Goal: Information Seeking & Learning: Find specific fact

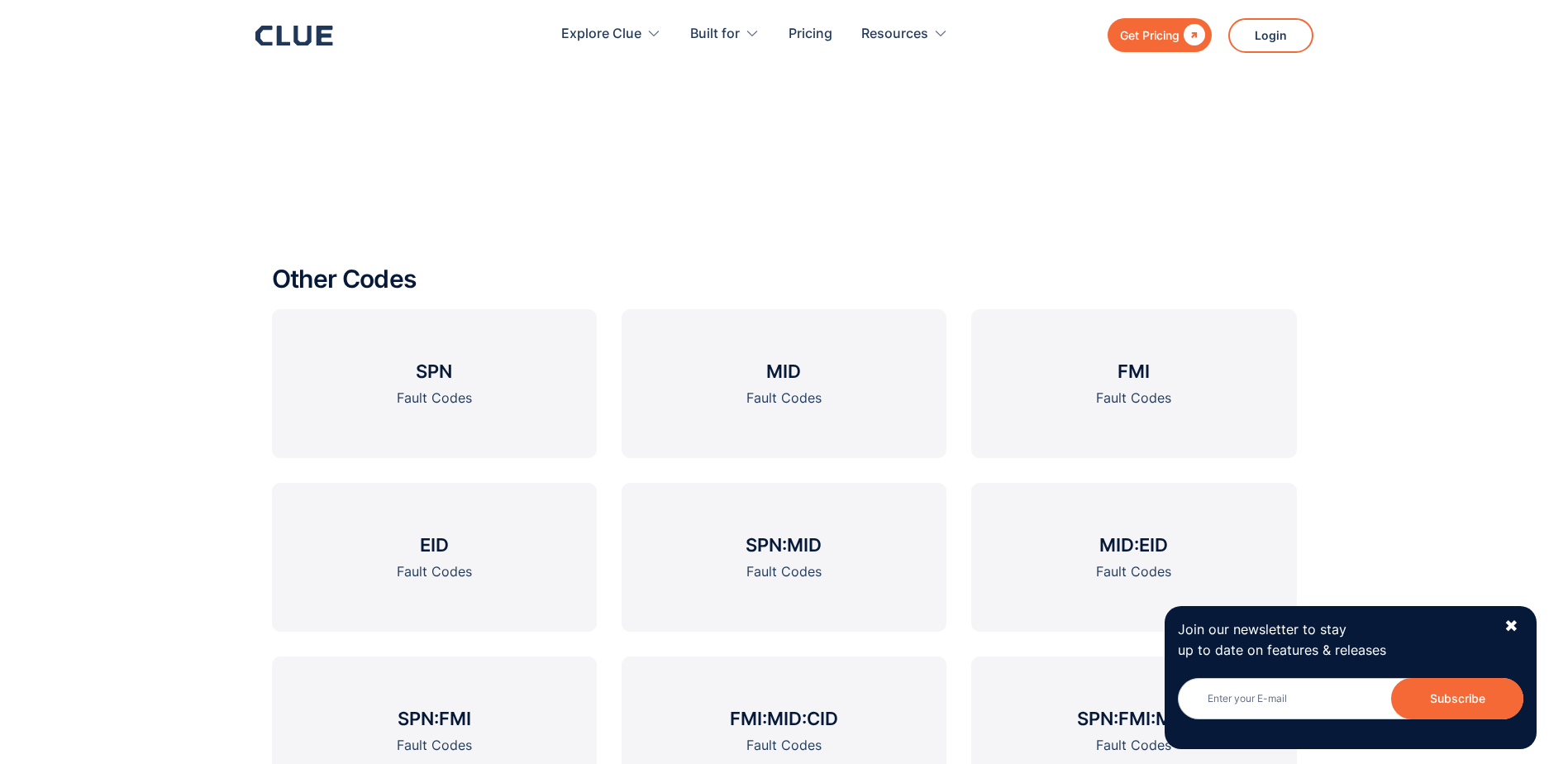
scroll to position [2646, 0]
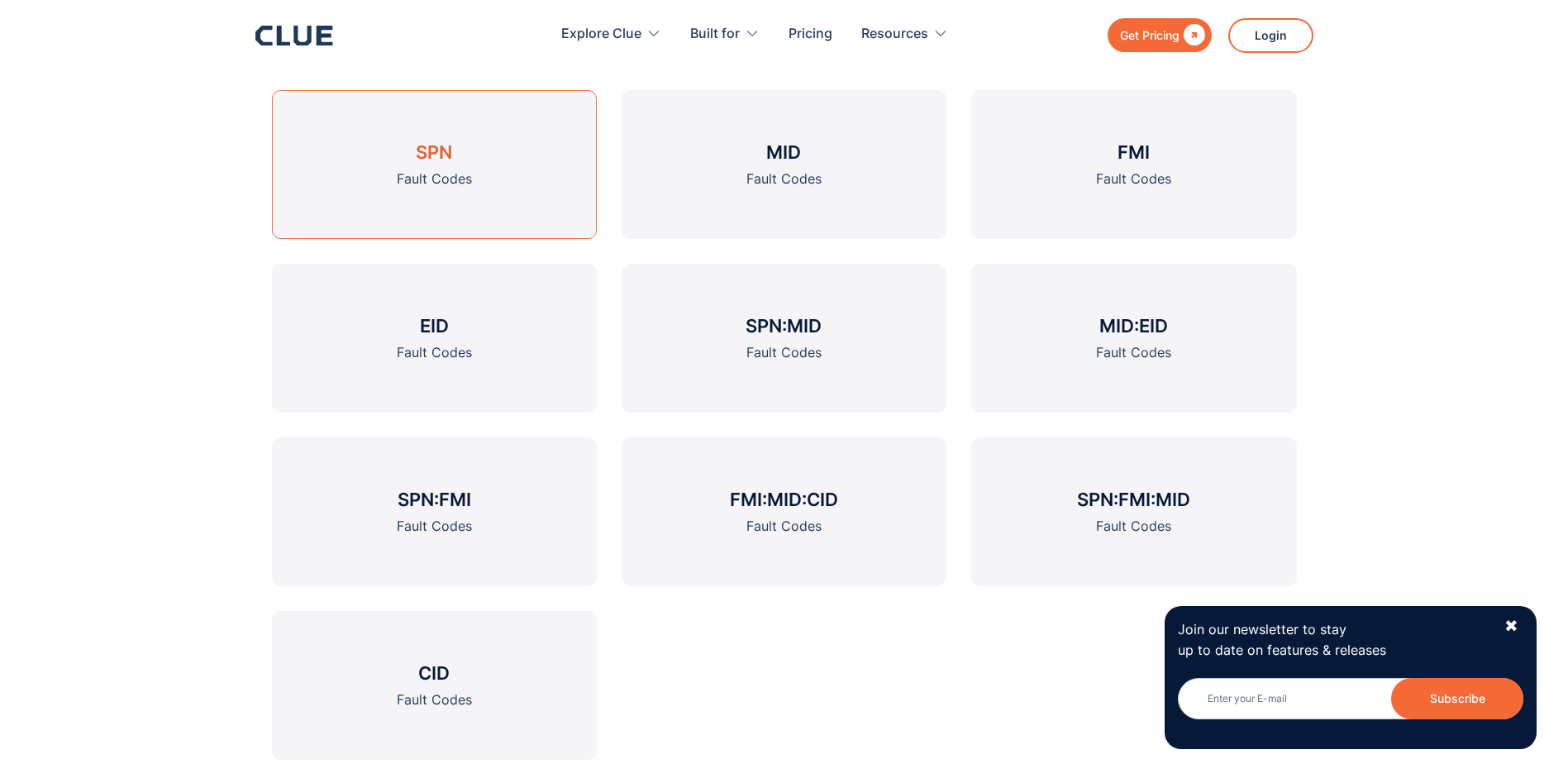
click at [470, 177] on div "Fault Codes" at bounding box center [434, 179] width 75 height 21
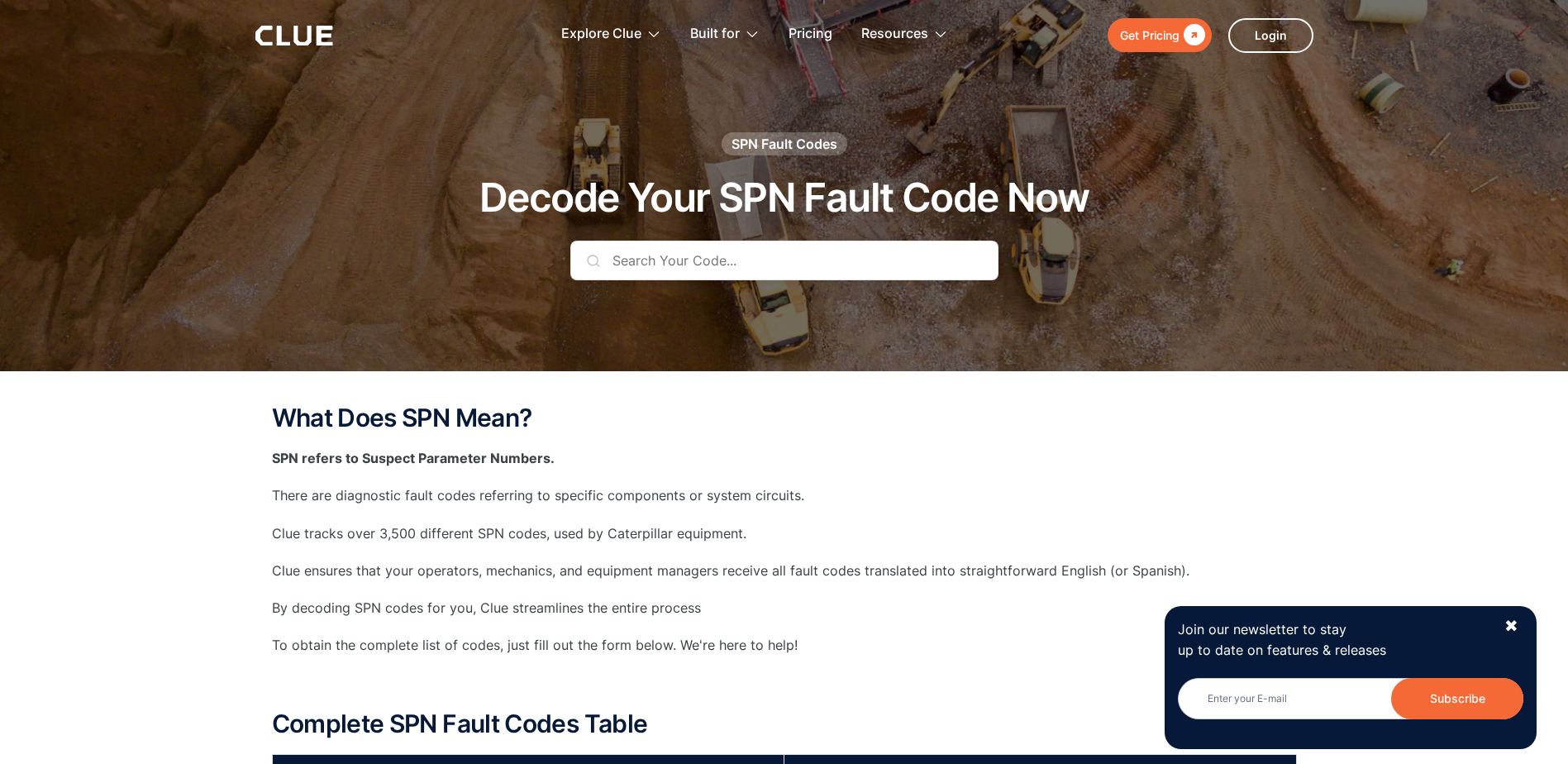
click at [734, 275] on input "text" at bounding box center [784, 260] width 428 height 39
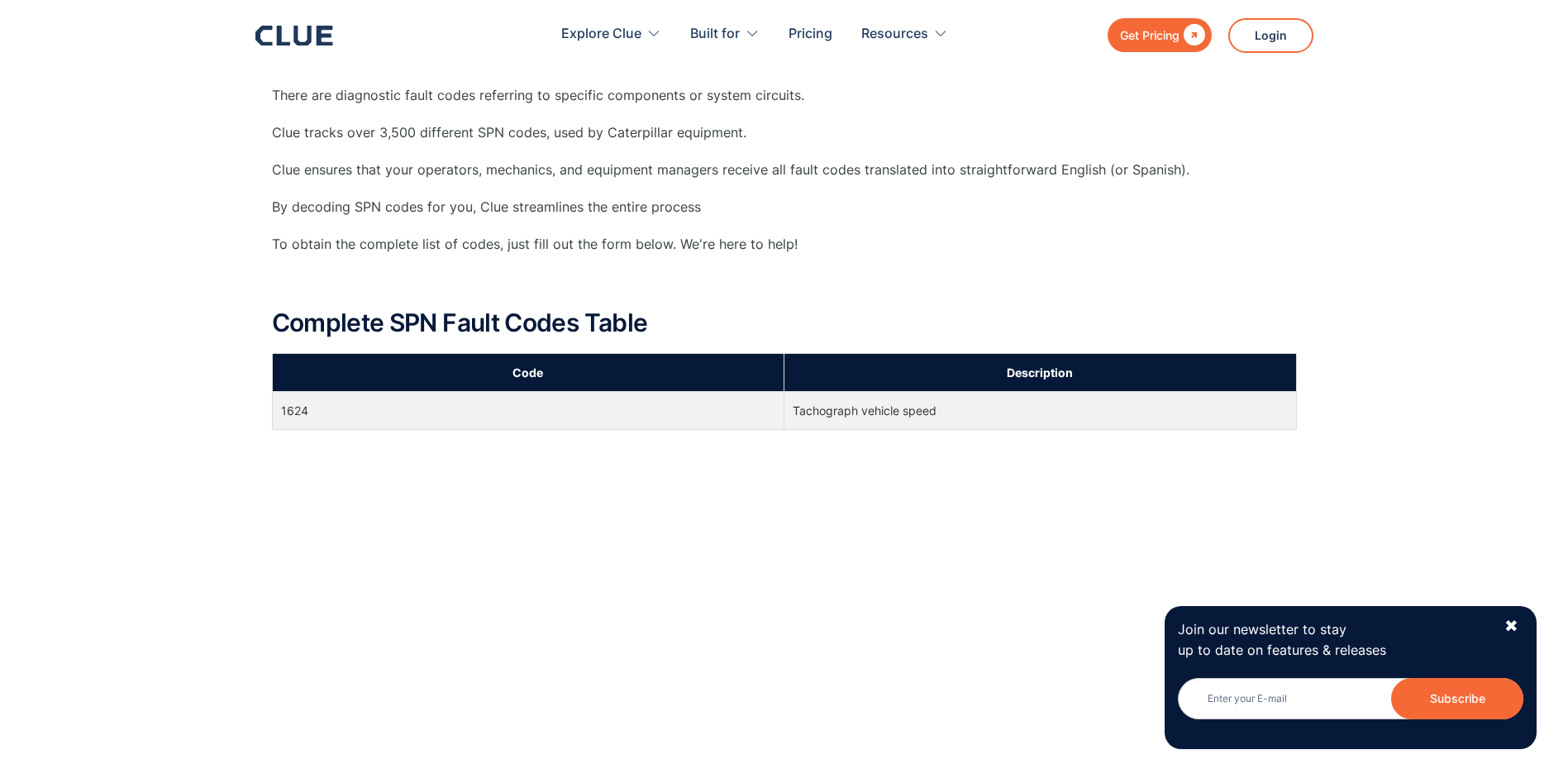
scroll to position [496, 0]
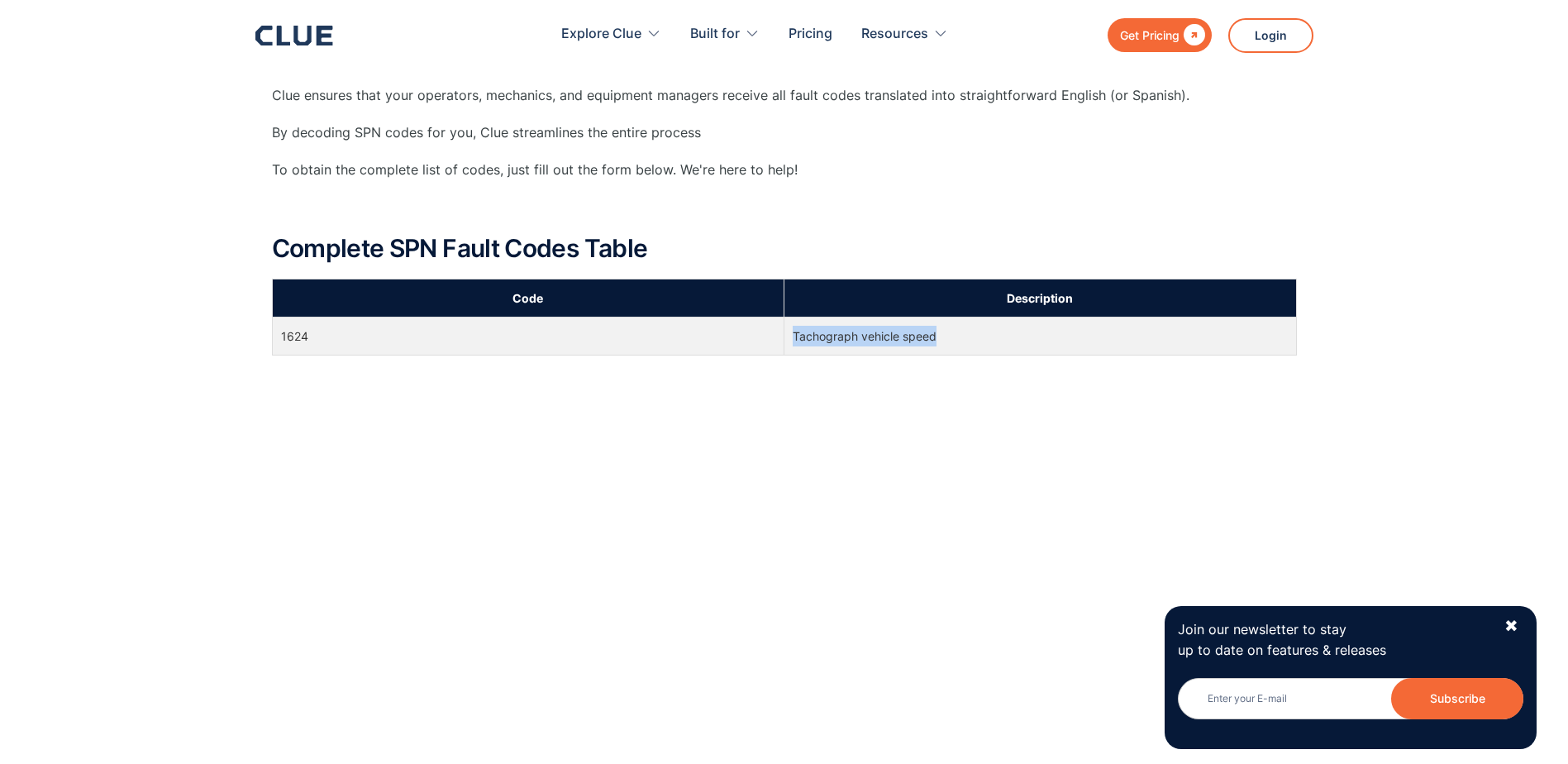
drag, startPoint x: 792, startPoint y: 340, endPoint x: 962, endPoint y: 354, distance: 170.6
click at [962, 354] on td "Tachograph vehicle speed" at bounding box center [1041, 336] width 513 height 38
copy td "Tachograph vehicle speed"
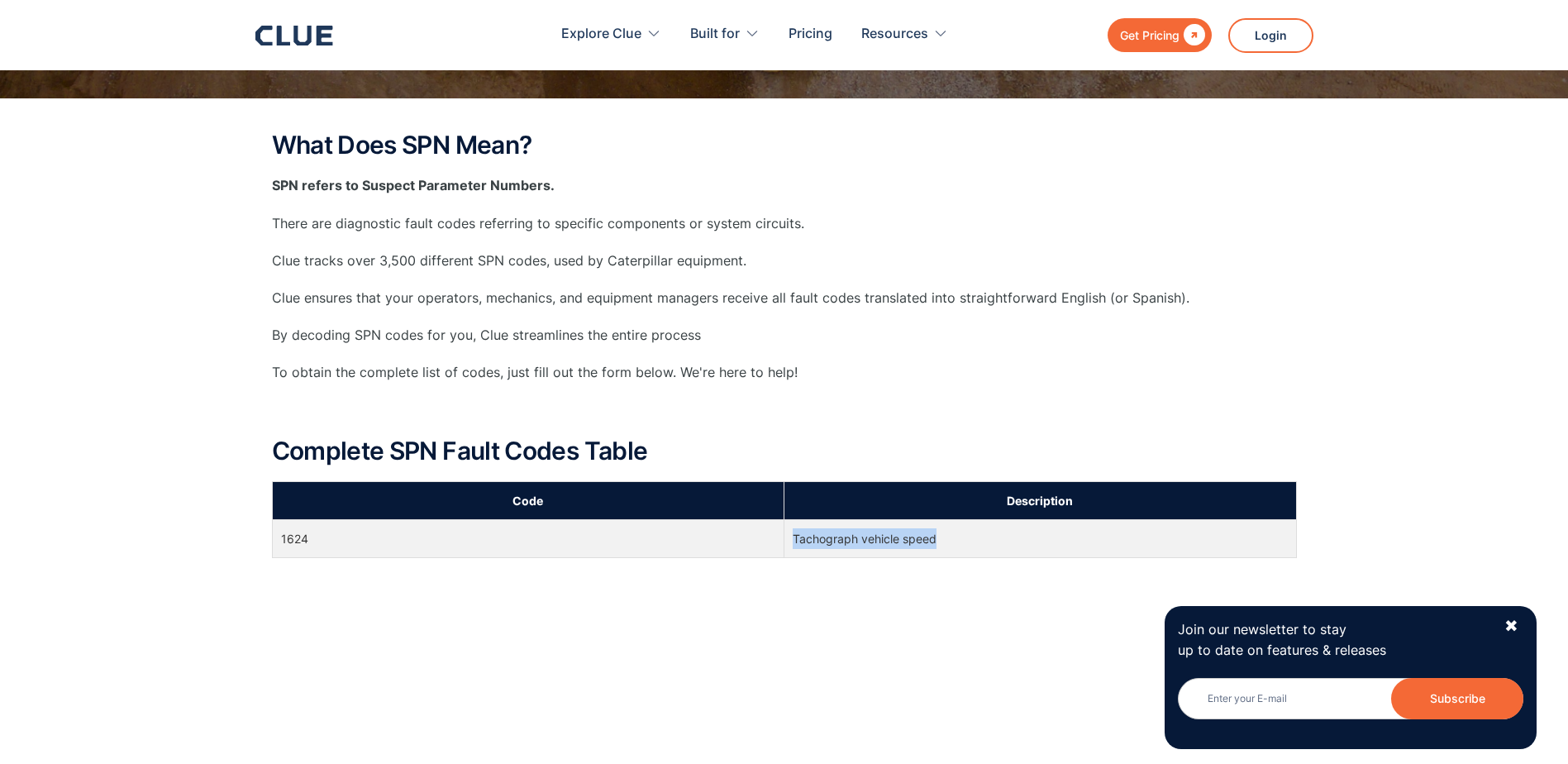
scroll to position [0, 0]
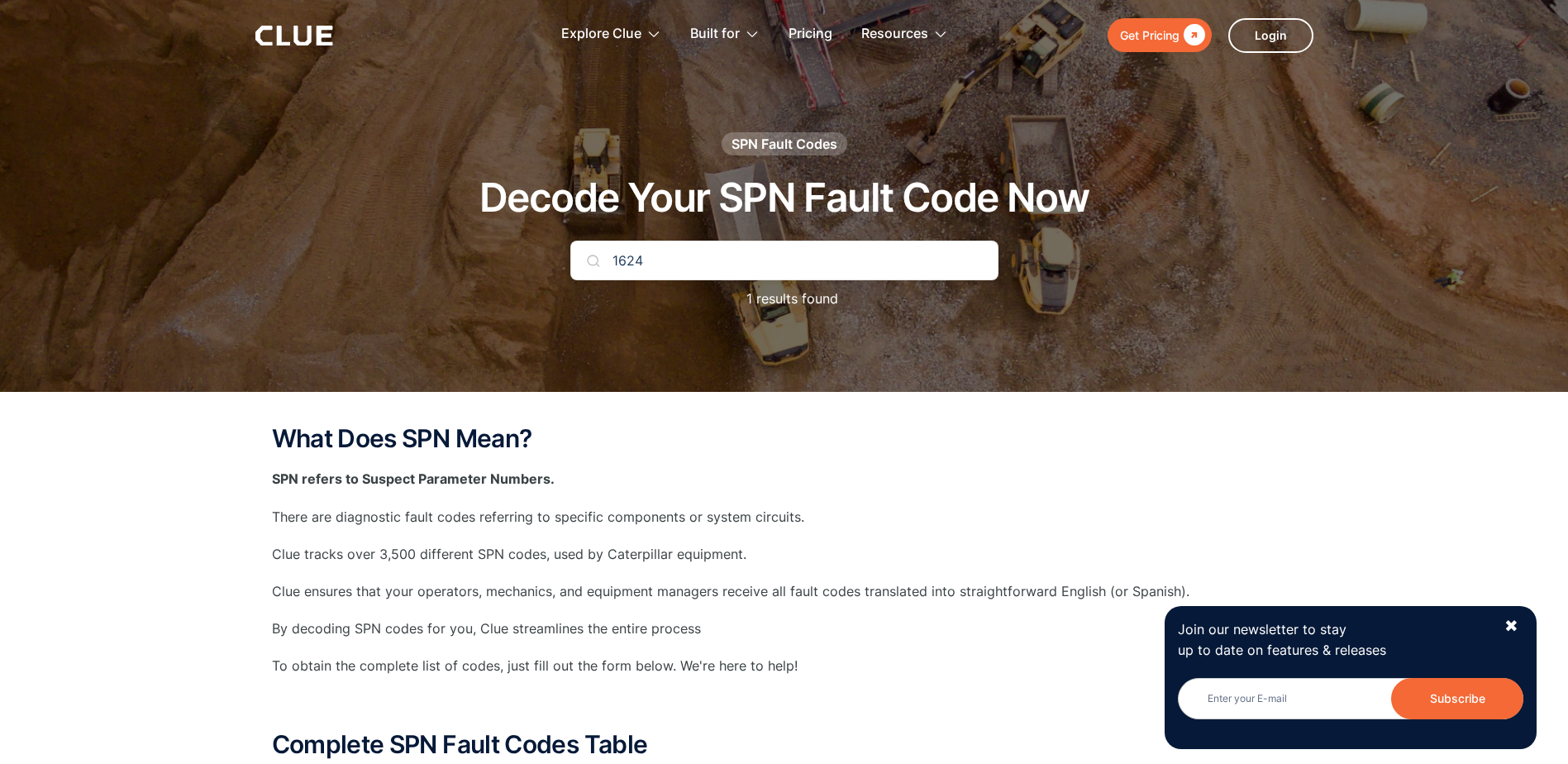
drag, startPoint x: 659, startPoint y: 255, endPoint x: 541, endPoint y: 243, distance: 118.6
click at [543, 244] on div "SPN Fault Codes Decode Your SPN Fault Code Now 1624 1 results found" at bounding box center [784, 229] width 976 height 194
type input "5392"
drag, startPoint x: 688, startPoint y: 264, endPoint x: 559, endPoint y: 245, distance: 130.4
click at [561, 247] on div "SPN Fault Codes Decode Your SPN Fault Code Now 5392 1 results found" at bounding box center [784, 229] width 976 height 194
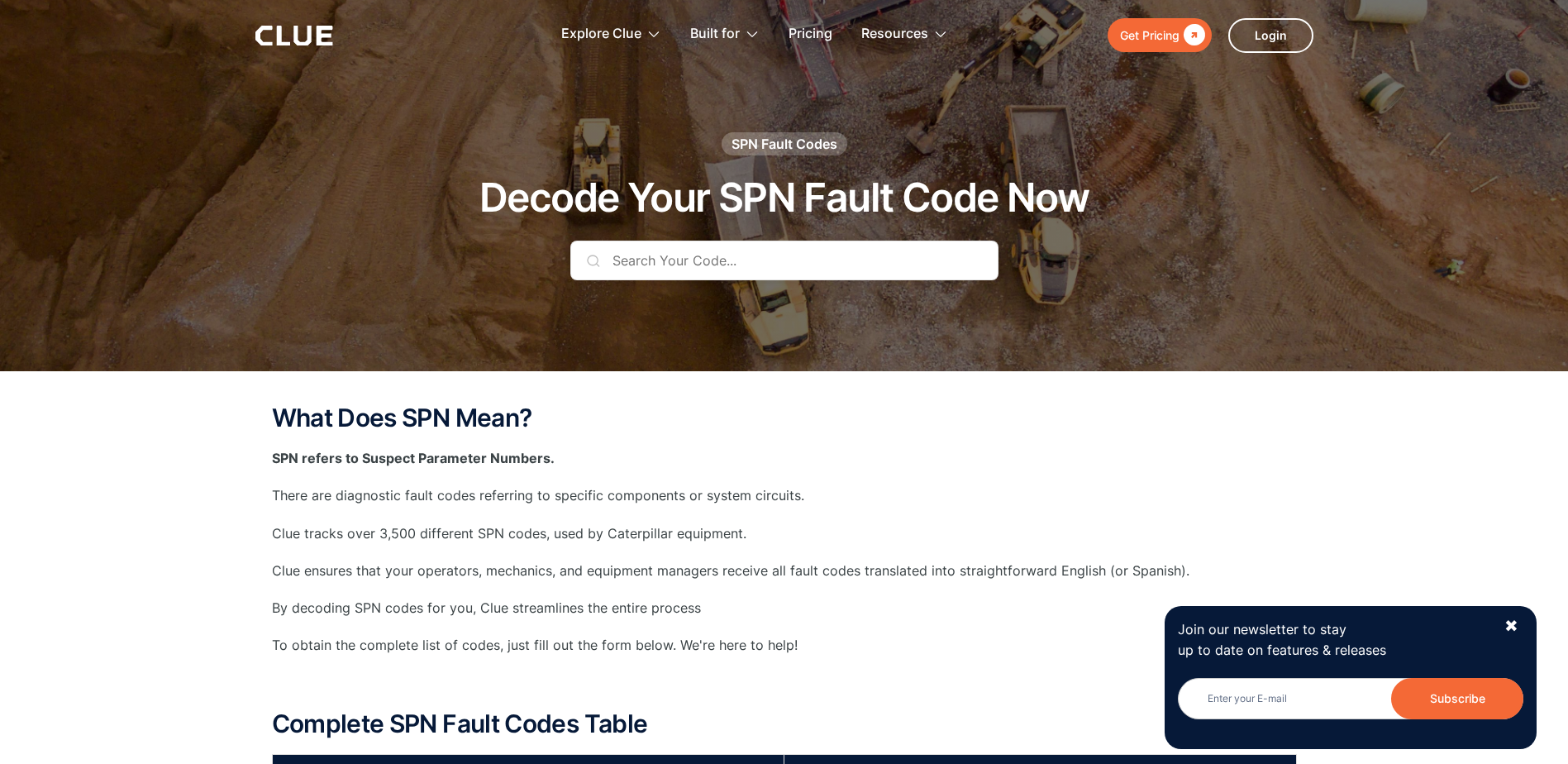
click at [736, 265] on input "text" at bounding box center [784, 260] width 428 height 39
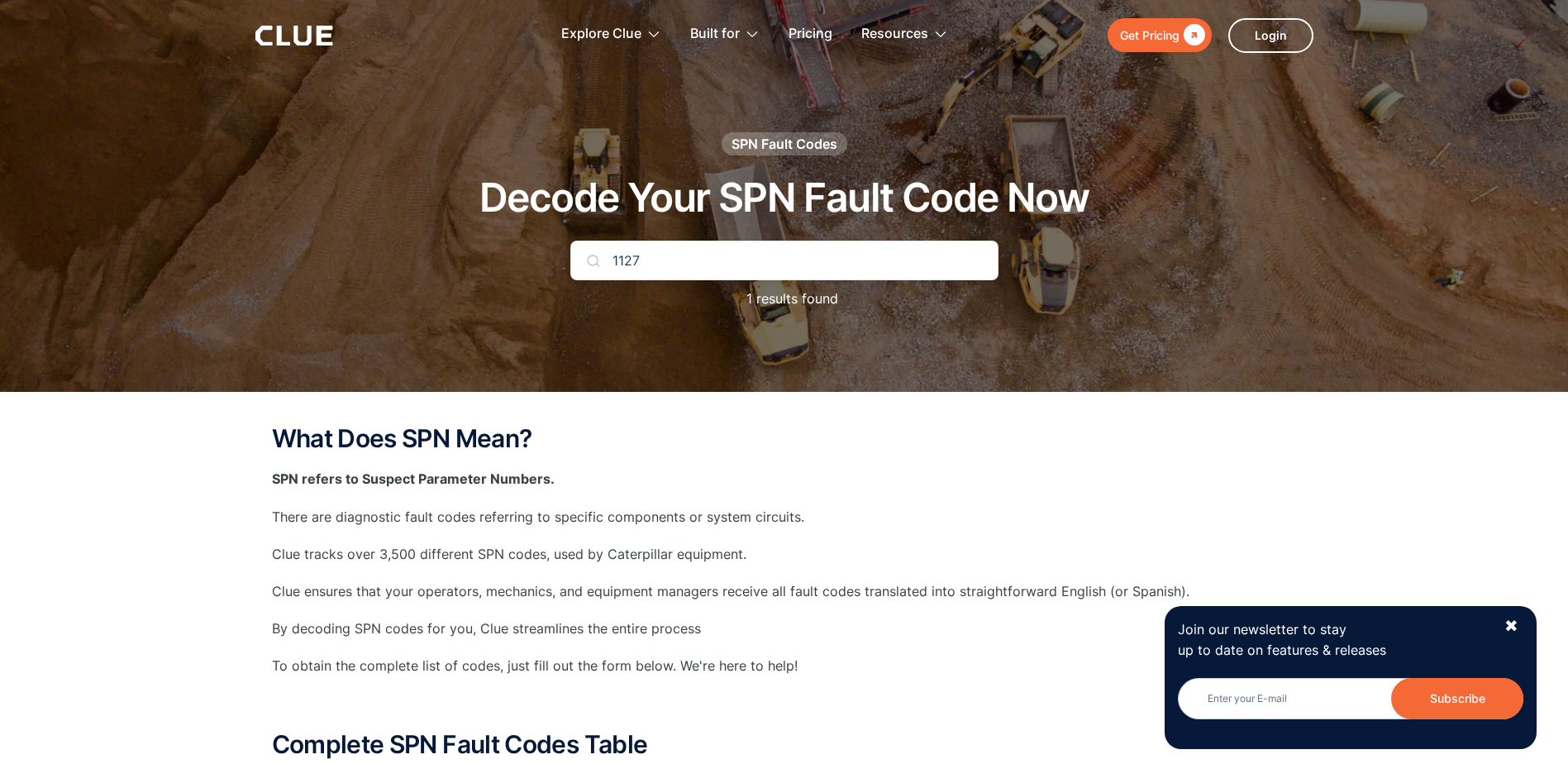
type input "1127"
drag, startPoint x: 687, startPoint y: 264, endPoint x: 507, endPoint y: 256, distance: 180.2
click at [511, 258] on div "SPN Fault Codes Decode Your SPN Fault Code Now 1127 1 results found" at bounding box center [784, 229] width 976 height 194
type input "132"
